Goal: Task Accomplishment & Management: Manage account settings

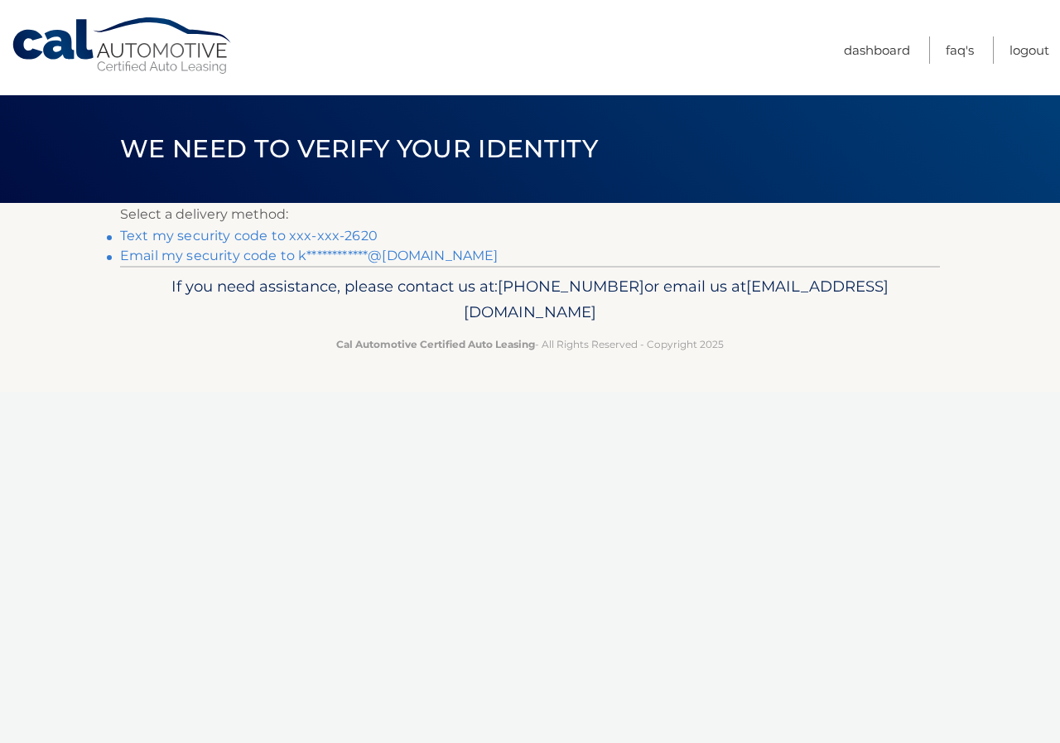
click at [352, 234] on link "Text my security code to xxx-xxx-2620" at bounding box center [249, 236] width 258 height 16
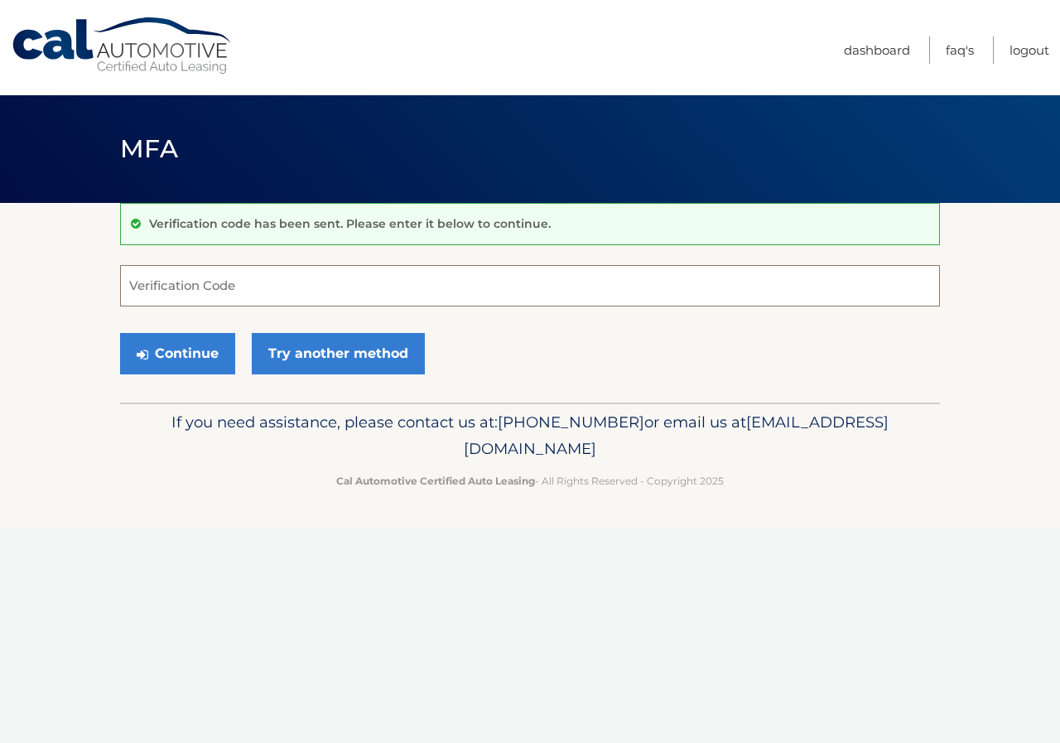
click at [202, 292] on input "Verification Code" at bounding box center [530, 285] width 820 height 41
click at [865, 46] on link "Dashboard" at bounding box center [877, 49] width 66 height 27
